Goal: Task Accomplishment & Management: Manage account settings

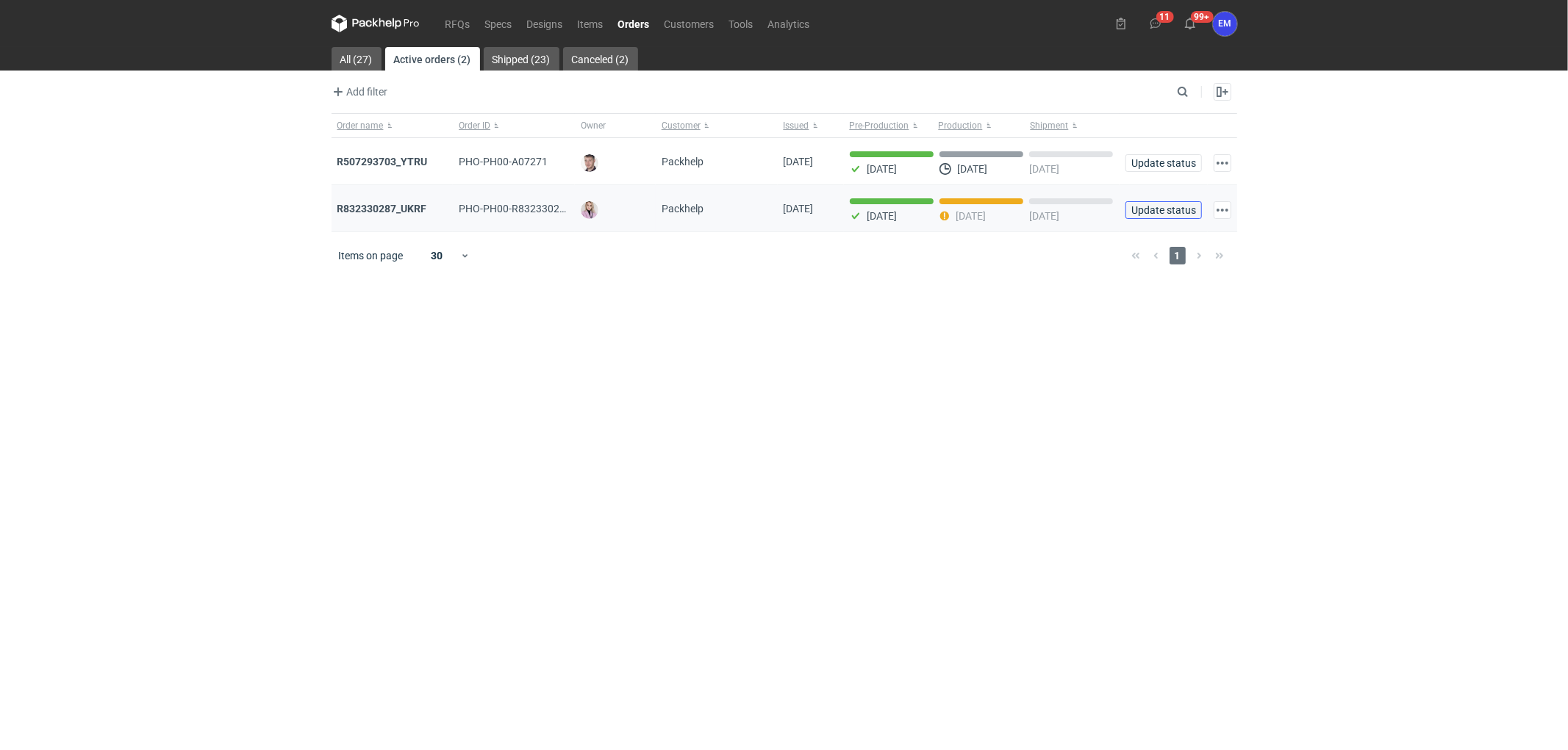
click at [1158, 206] on span "Update status" at bounding box center [1163, 210] width 63 height 10
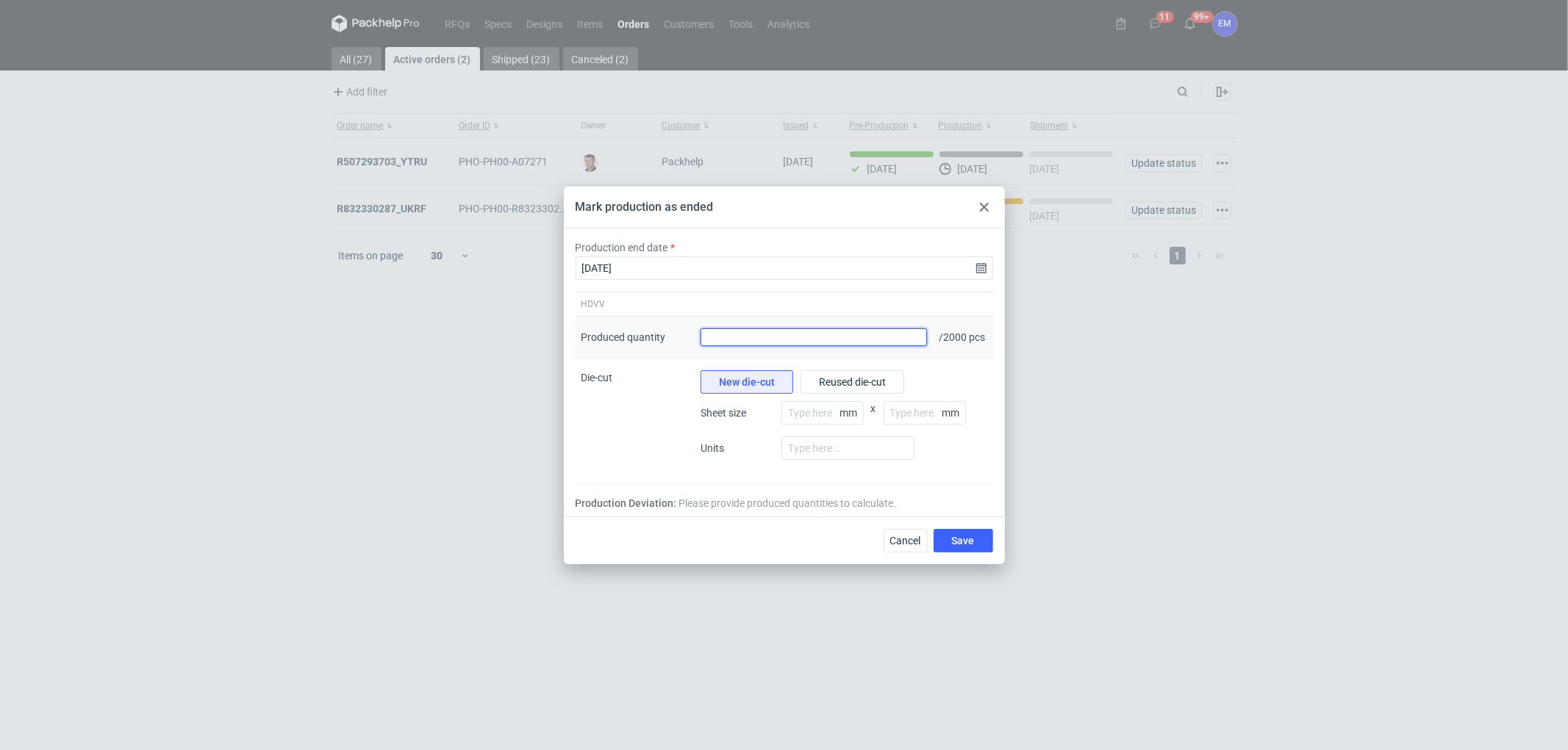
click at [773, 342] on input "Produced quantity" at bounding box center [814, 337] width 227 height 17
type input "2000"
click at [979, 552] on button "Save" at bounding box center [963, 541] width 59 height 24
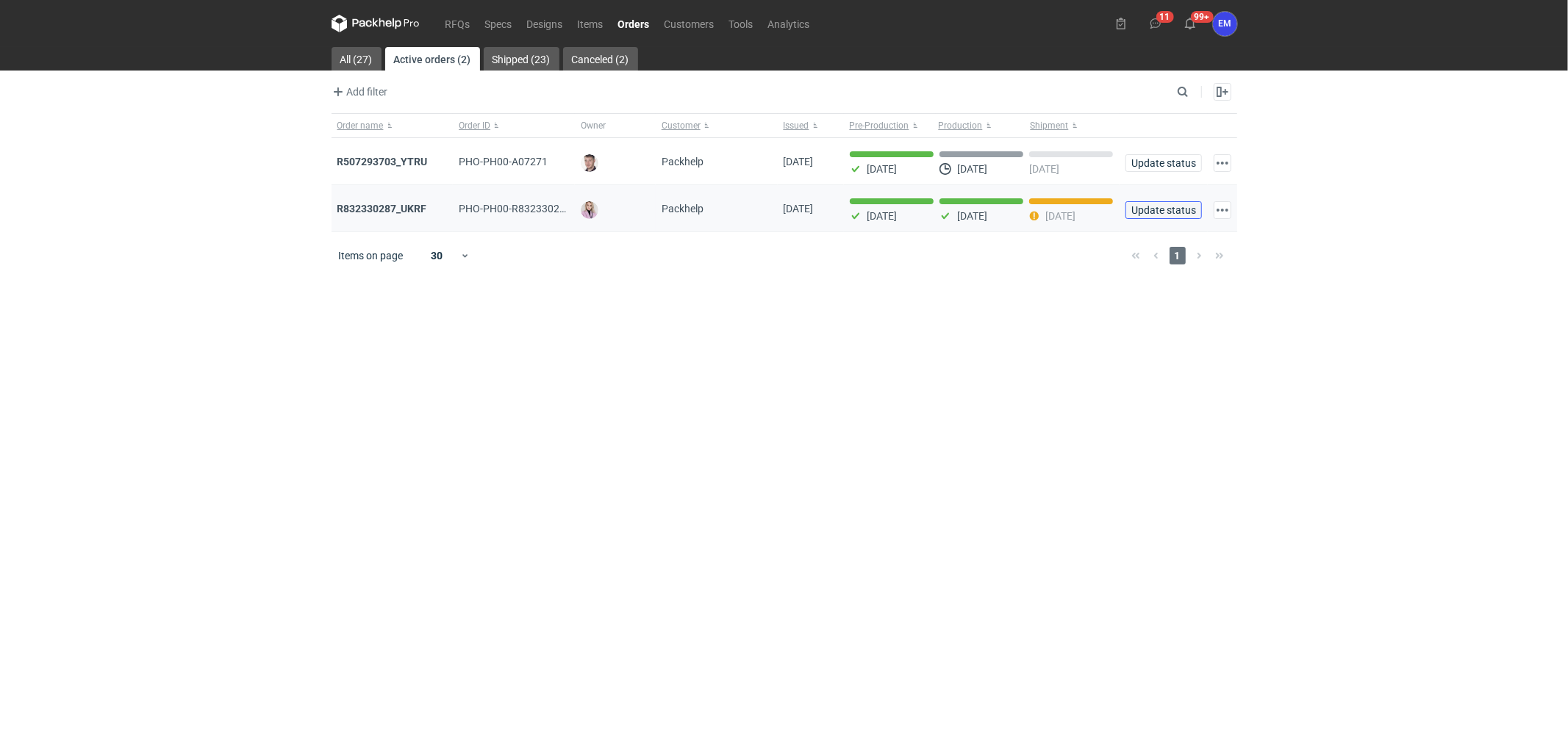
click at [1170, 211] on span "Update status" at bounding box center [1163, 210] width 63 height 10
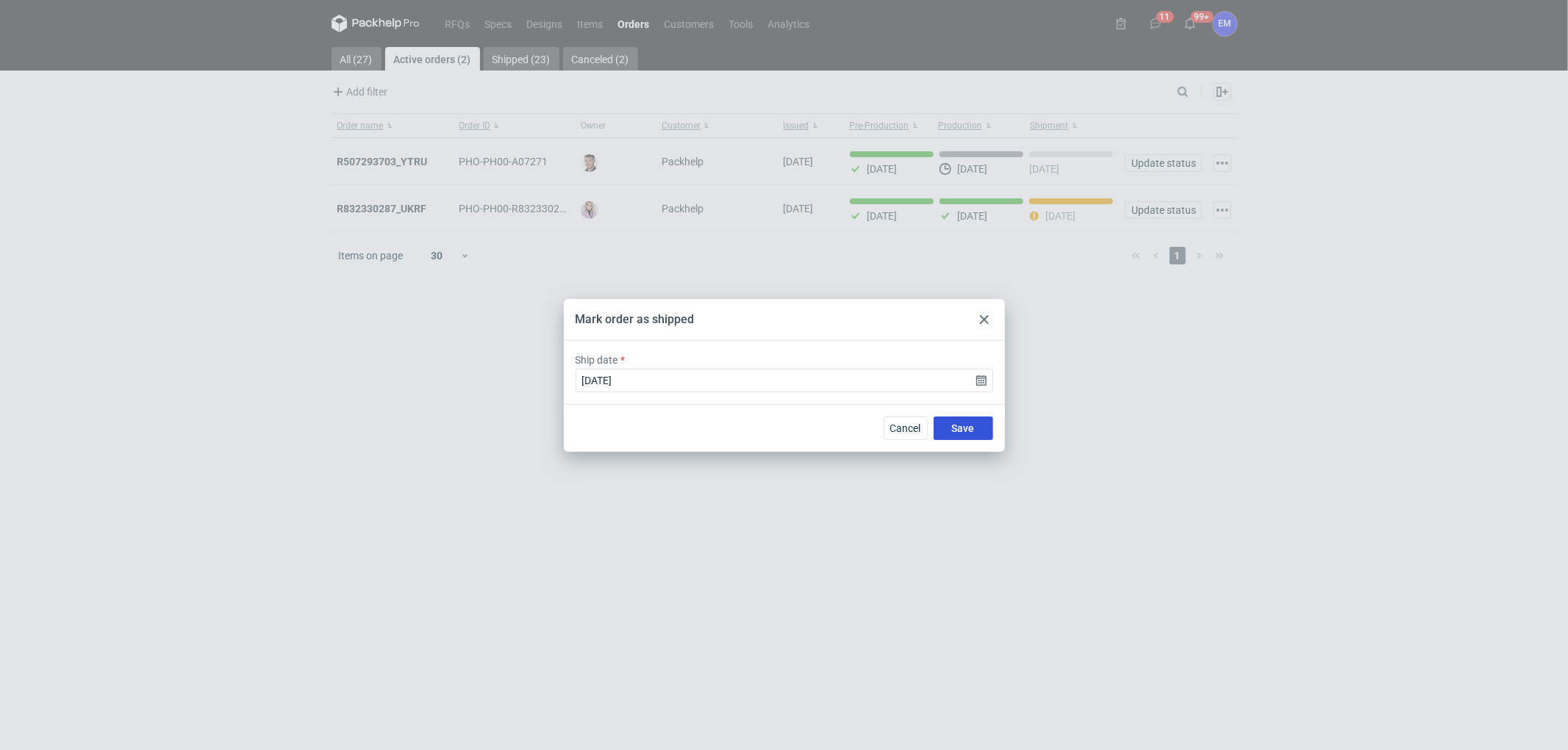
click at [968, 423] on span "Save" at bounding box center [963, 427] width 23 height 10
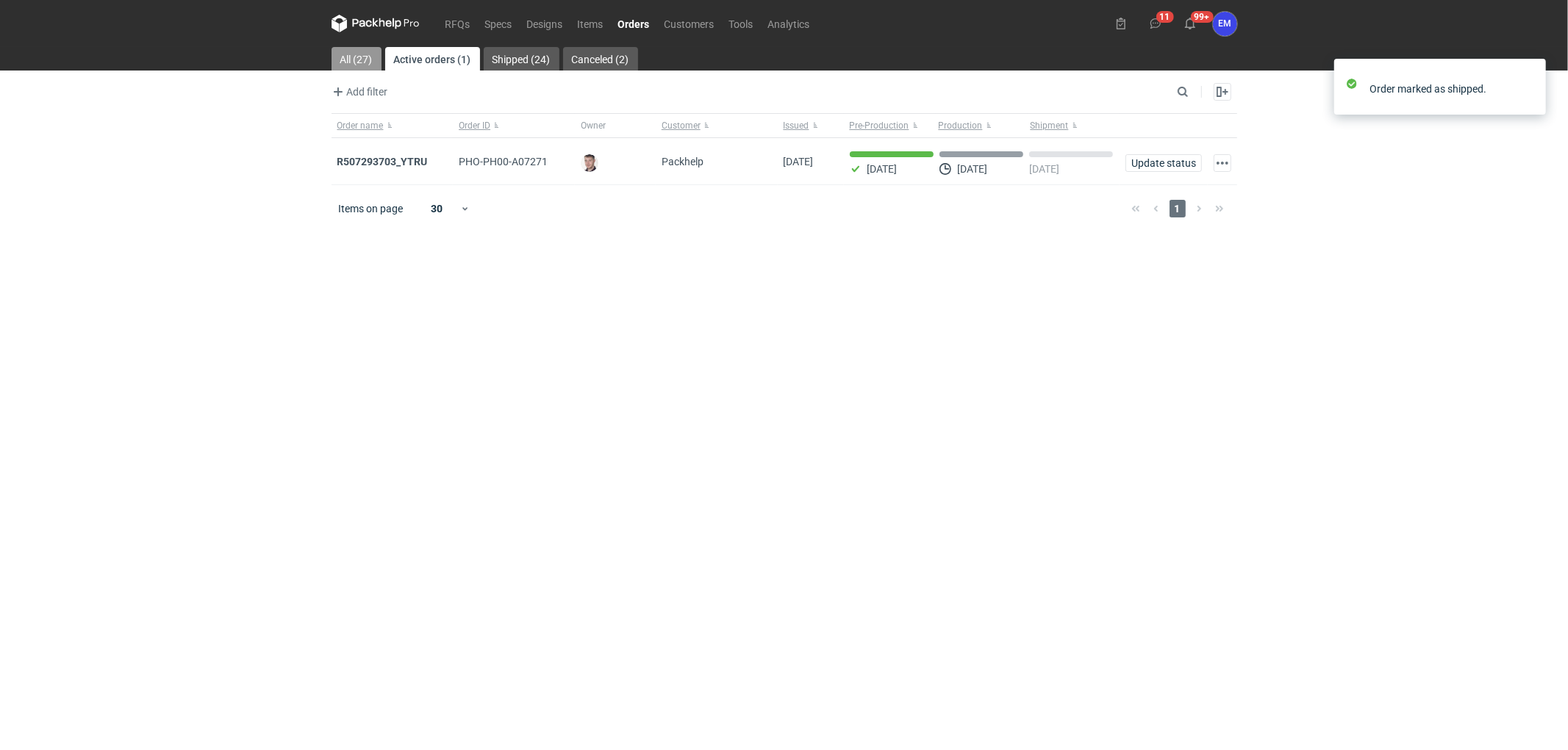
click at [358, 59] on link "All (27)" at bounding box center [356, 59] width 50 height 24
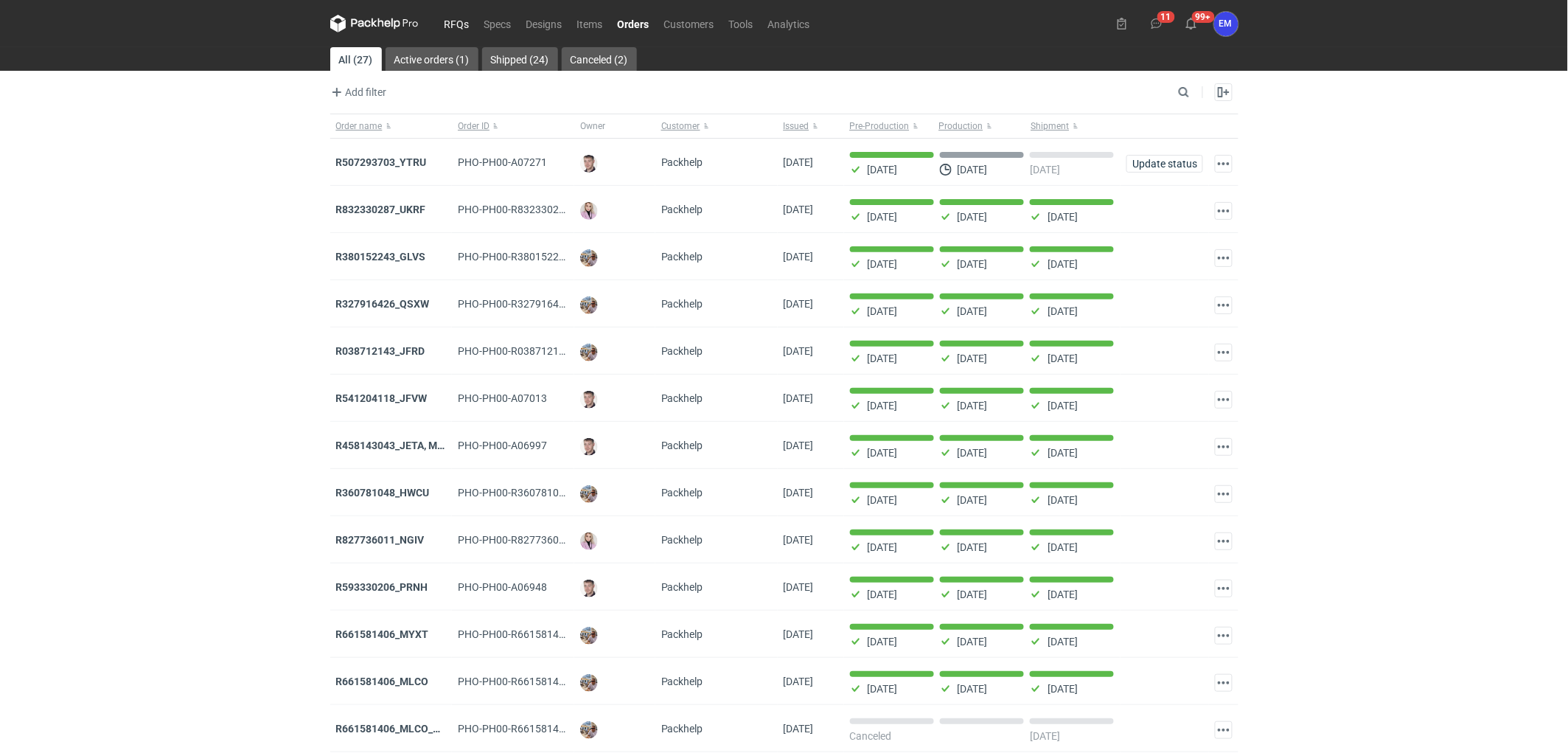
click at [465, 22] on link "RFQs" at bounding box center [457, 24] width 40 height 17
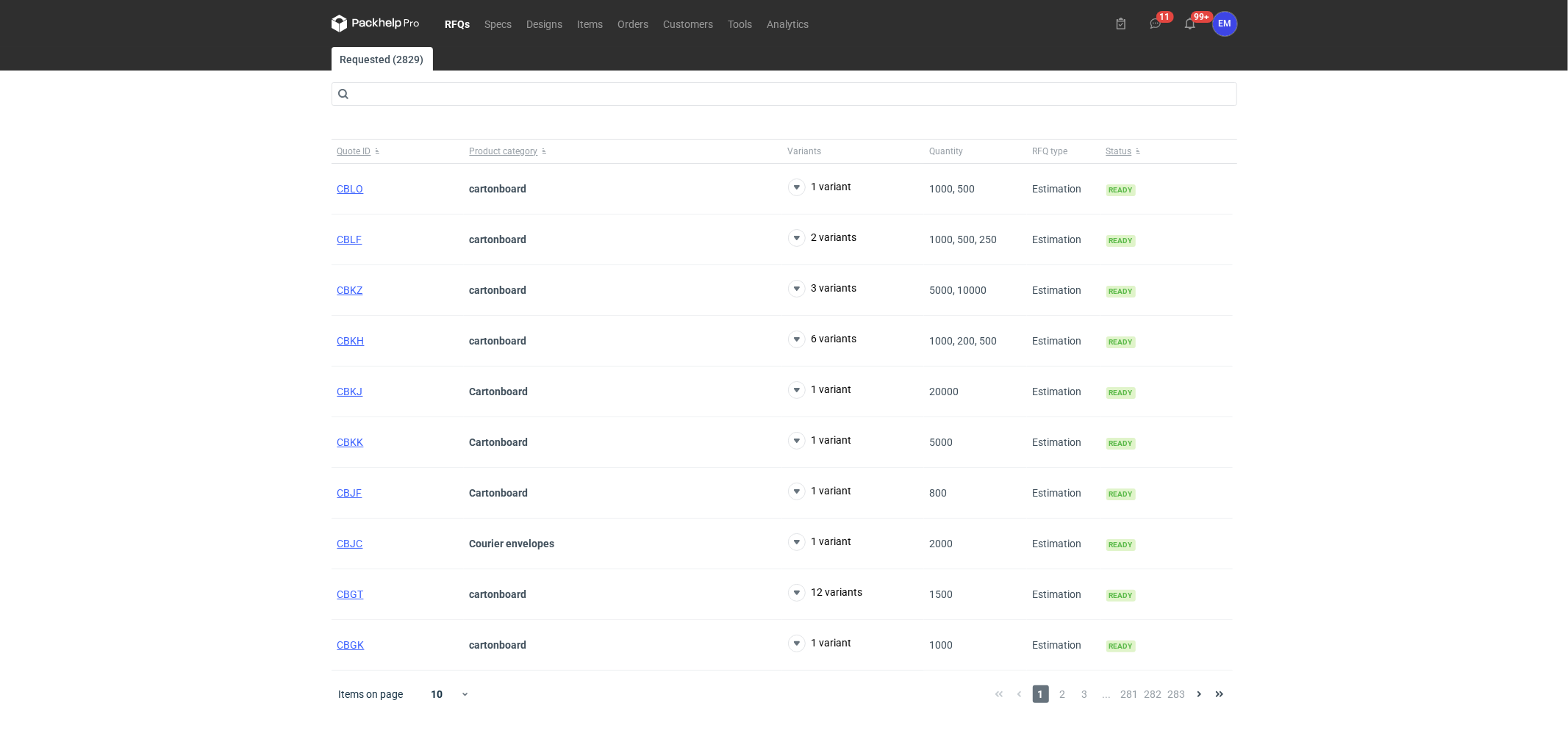
click at [32, 503] on div "RFQs Specs Designs Items Orders Customers Tools Analytics 11 99+ EM [PERSON_NAM…" at bounding box center [784, 375] width 1568 height 750
click at [77, 527] on div "RFQs Specs Designs Items Orders Customers Tools Analytics 11 99+ EM [PERSON_NAM…" at bounding box center [784, 375] width 1568 height 750
click at [137, 457] on div "RFQs Specs Designs Items Orders Customers Tools Analytics 11 99+ EM [PERSON_NAM…" at bounding box center [784, 375] width 1568 height 750
click at [115, 326] on div "RFQs Specs Designs Items Orders Customers Tools Analytics 11 99+ EM [PERSON_NAM…" at bounding box center [784, 375] width 1568 height 750
click at [216, 273] on div "RFQs Specs Designs Items Orders Customers Tools Analytics 11 99+ EM [PERSON_NAM…" at bounding box center [784, 375] width 1568 height 750
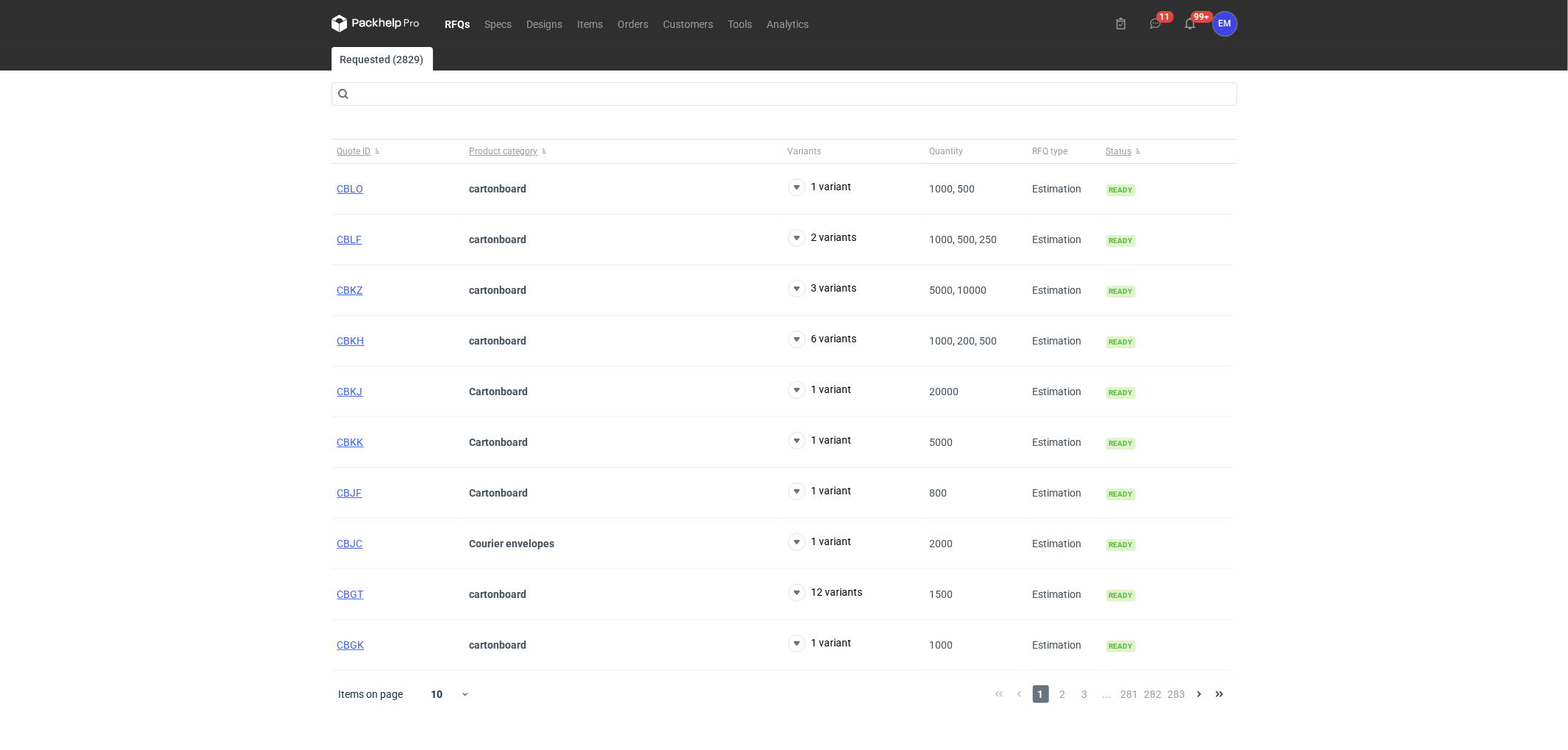
click at [217, 308] on div "RFQs Specs Designs Items Orders Customers Tools Analytics 11 99+ EM [PERSON_NAM…" at bounding box center [784, 375] width 1568 height 750
